Goal: Task Accomplishment & Management: Use online tool/utility

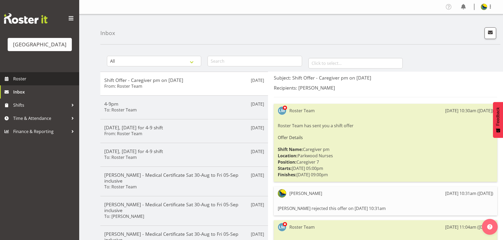
click at [37, 83] on span "Roster" at bounding box center [44, 79] width 63 height 8
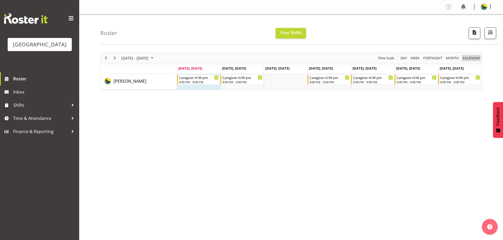
click at [474, 61] on span "calendar" at bounding box center [471, 58] width 18 height 7
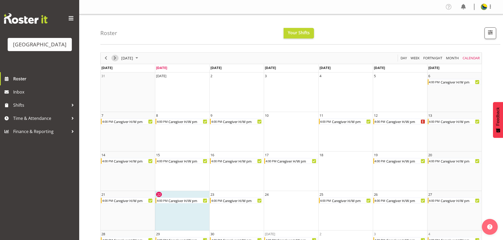
click at [115, 60] on span "Next" at bounding box center [115, 58] width 6 height 7
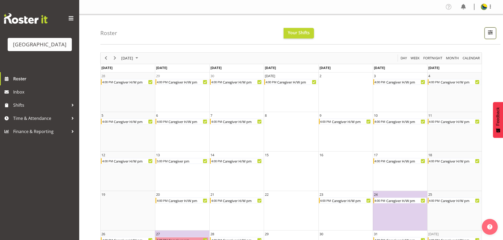
click at [487, 35] on span "button" at bounding box center [490, 32] width 7 height 7
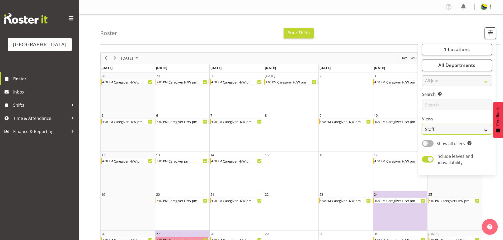
click at [471, 135] on select "Staff Role Shift - Horizontal Shift - Vertical Staff - Location" at bounding box center [457, 129] width 70 height 11
select select "shiftH"
click at [422, 135] on select "Staff Role Shift - Horizontal Shift - Vertical Staff - Location" at bounding box center [457, 129] width 70 height 11
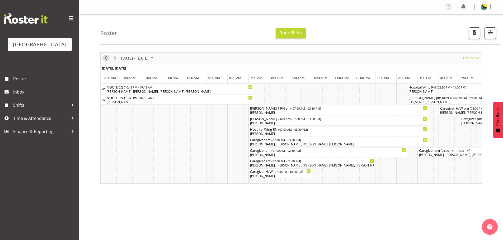
click at [108, 61] on span "Previous" at bounding box center [106, 58] width 6 height 7
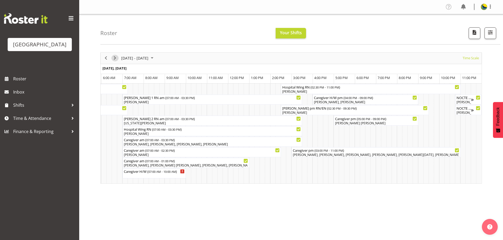
click at [114, 61] on span "Next" at bounding box center [115, 58] width 6 height 7
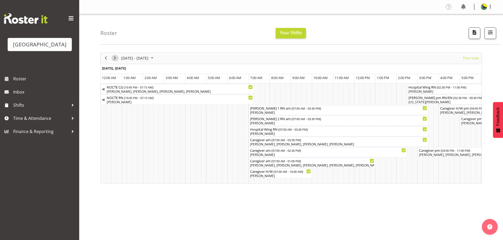
click at [114, 61] on span "Next" at bounding box center [115, 58] width 6 height 7
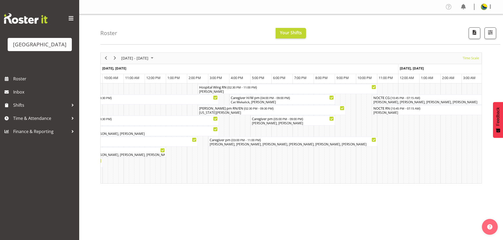
click at [106, 64] on div "previous period" at bounding box center [105, 58] width 9 height 11
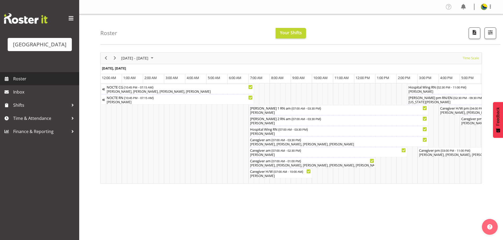
click at [42, 83] on span "Roster" at bounding box center [44, 79] width 63 height 8
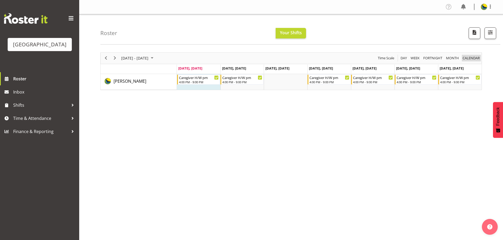
click at [470, 61] on span "calendar" at bounding box center [471, 58] width 18 height 7
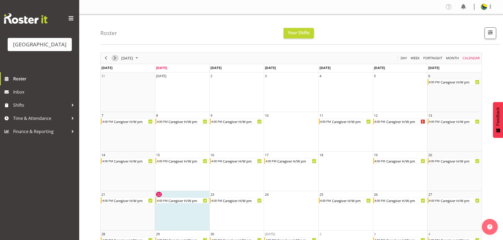
click at [115, 61] on span "Next" at bounding box center [115, 58] width 6 height 7
